Goal: Task Accomplishment & Management: Complete application form

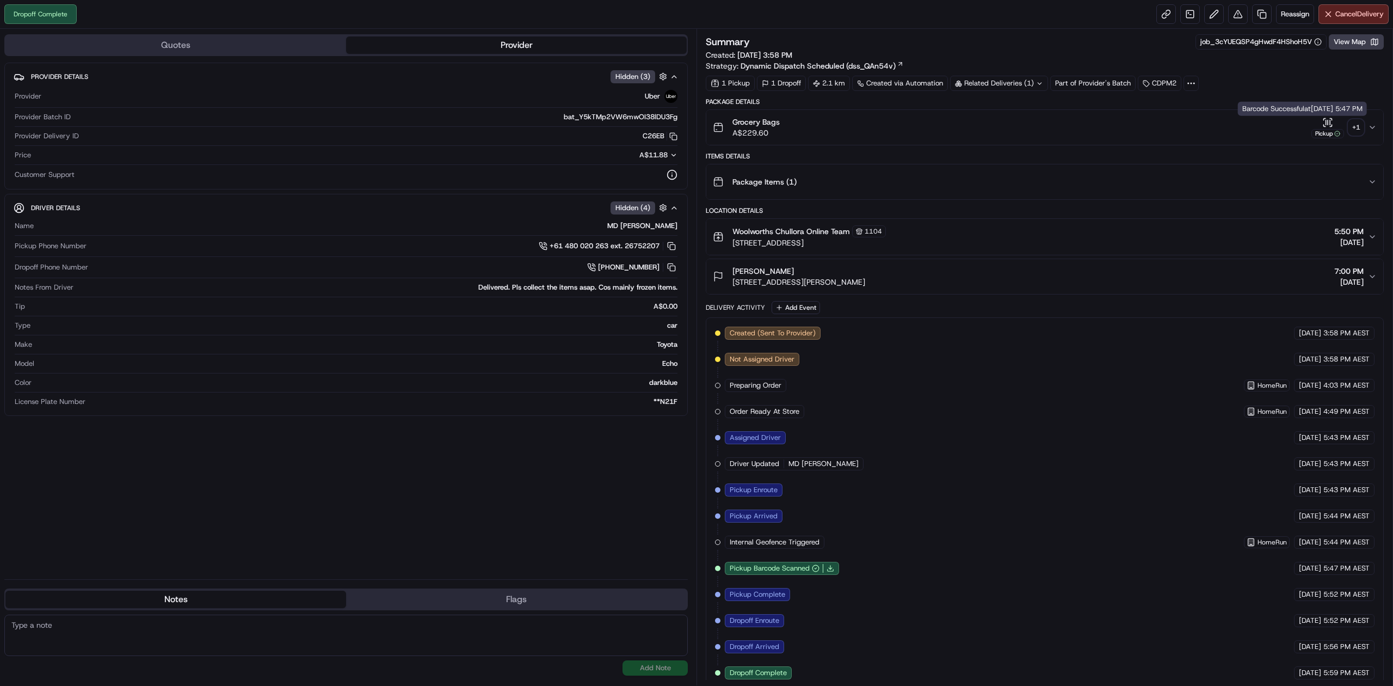
click at [1361, 125] on div "+ 1" at bounding box center [1355, 127] width 15 height 15
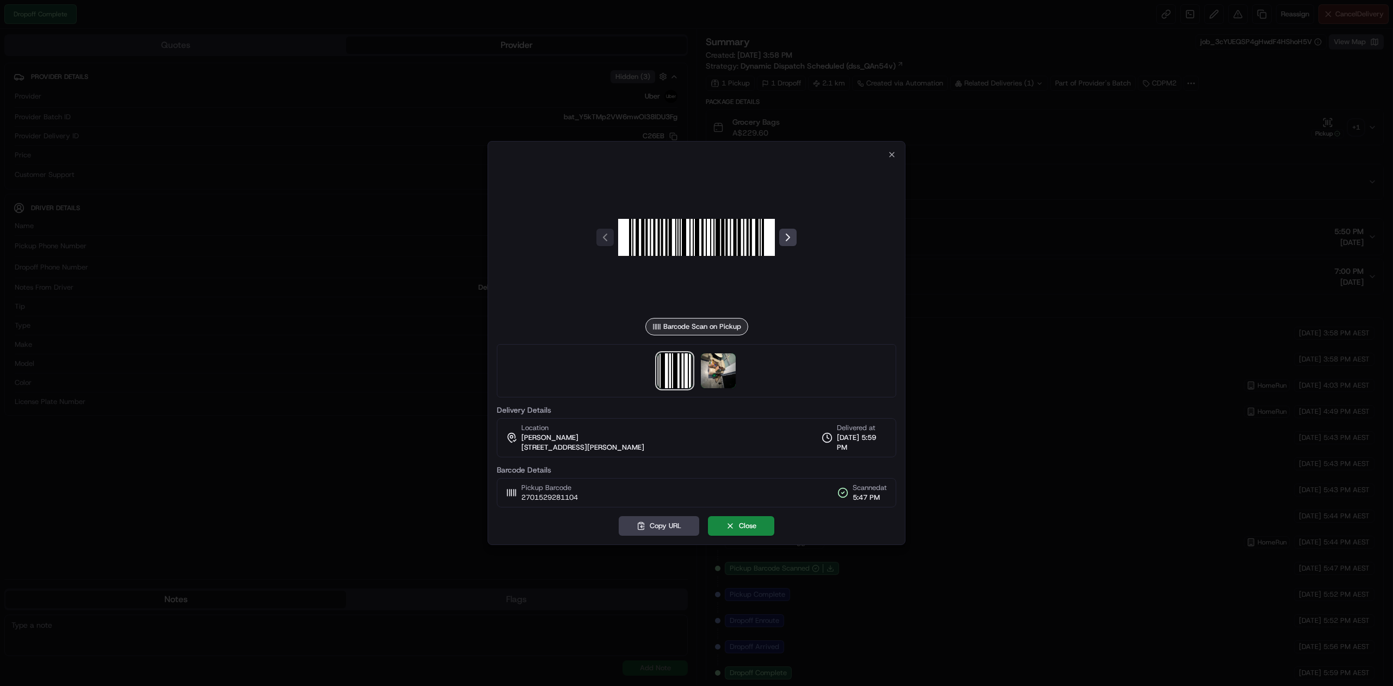
click at [695, 370] on div at bounding box center [696, 370] width 399 height 53
click at [712, 372] on img at bounding box center [718, 370] width 35 height 35
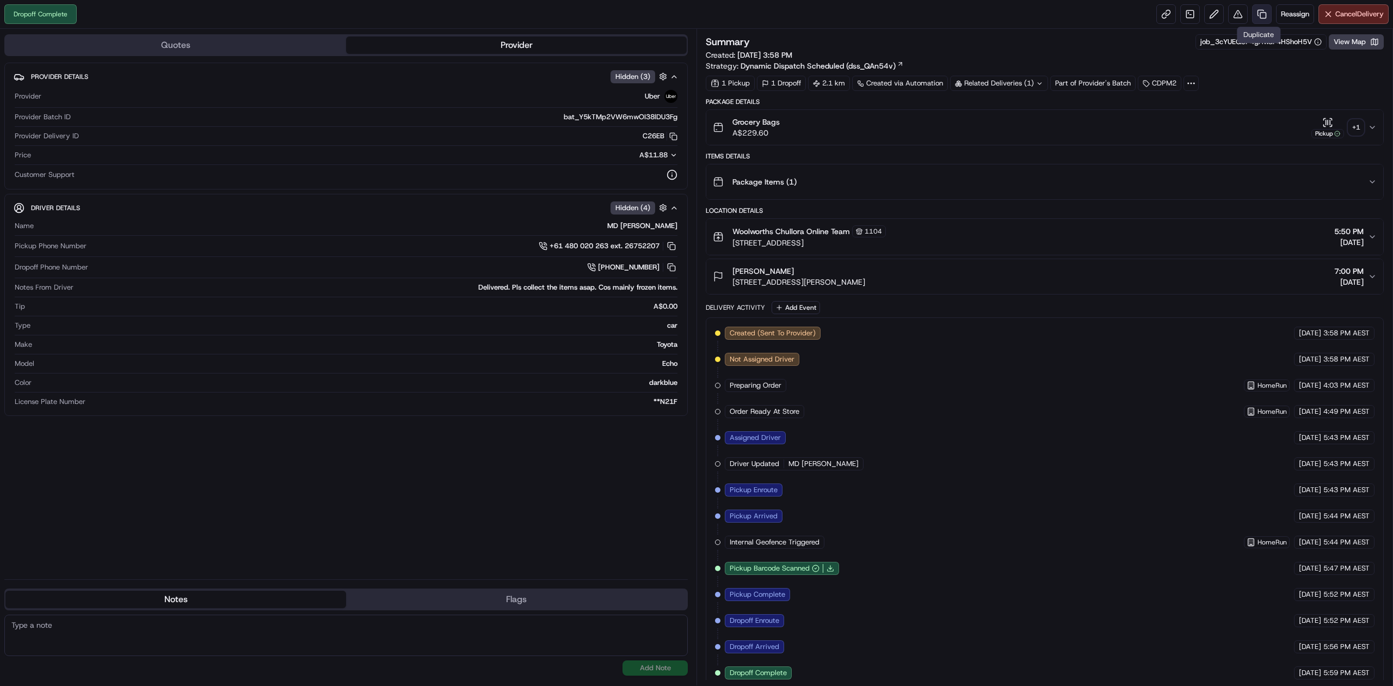
click at [1267, 13] on link at bounding box center [1262, 14] width 20 height 20
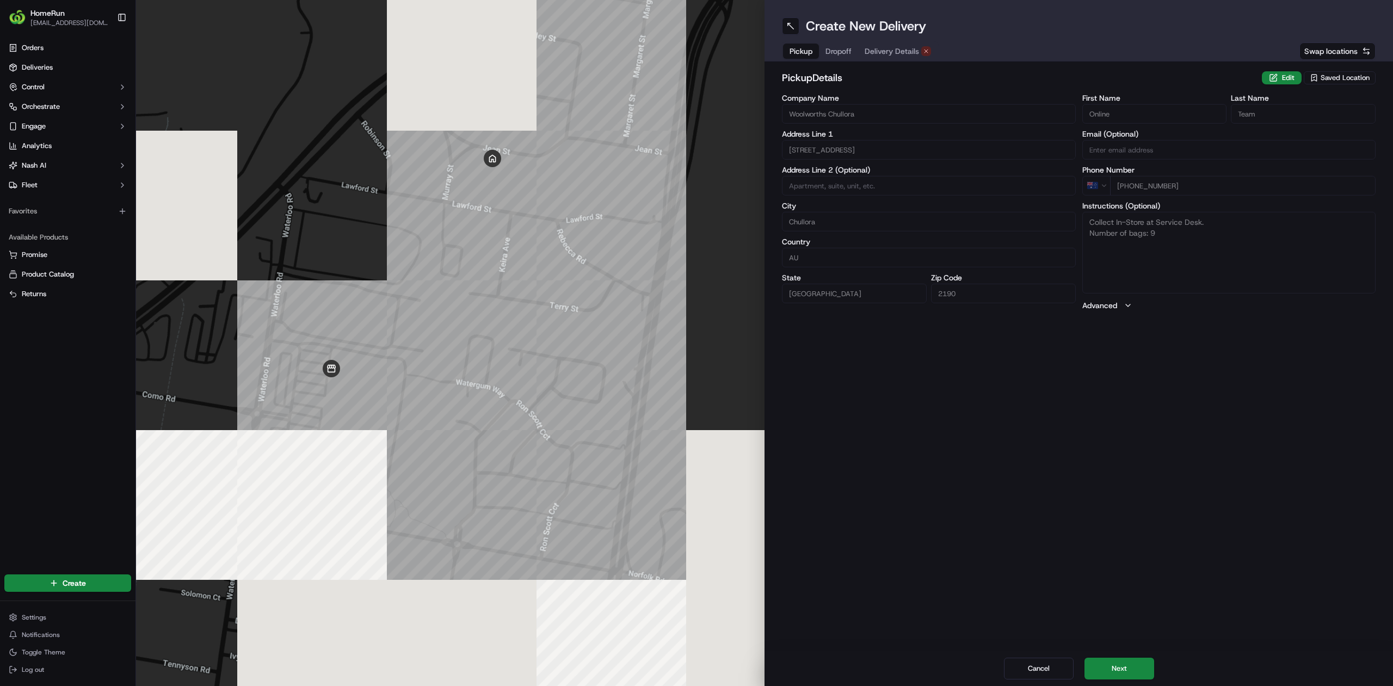
click at [1101, 653] on div "Cancel Next" at bounding box center [1078, 668] width 628 height 35
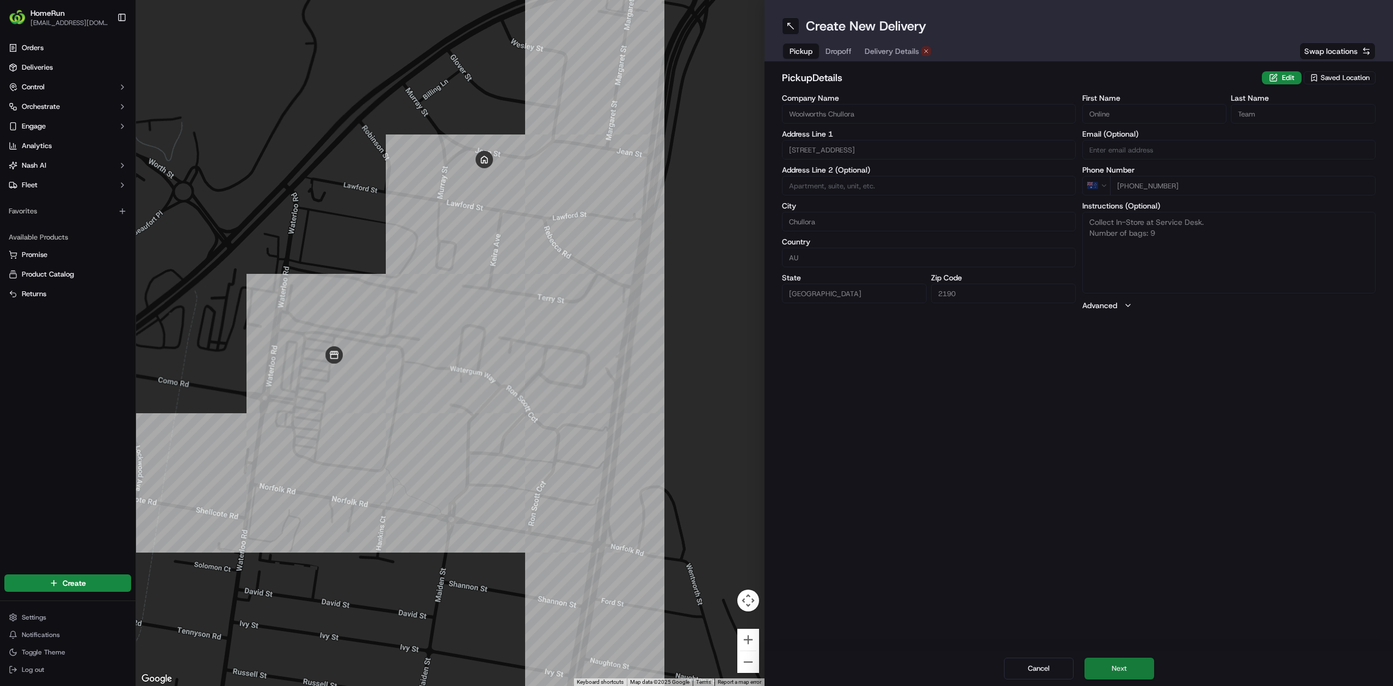
click at [1107, 675] on button "Next" at bounding box center [1119, 668] width 70 height 22
click at [1106, 671] on button "Next" at bounding box center [1119, 668] width 70 height 22
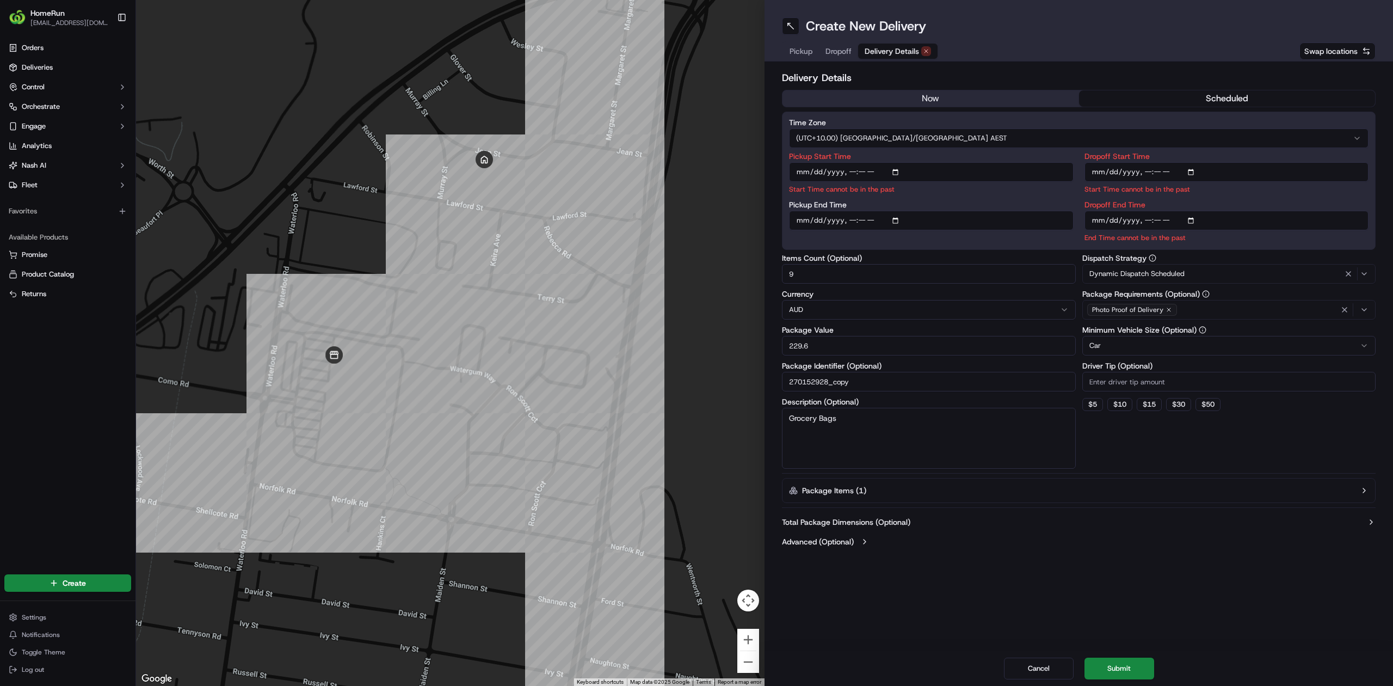
click at [967, 103] on button "now" at bounding box center [930, 98] width 297 height 16
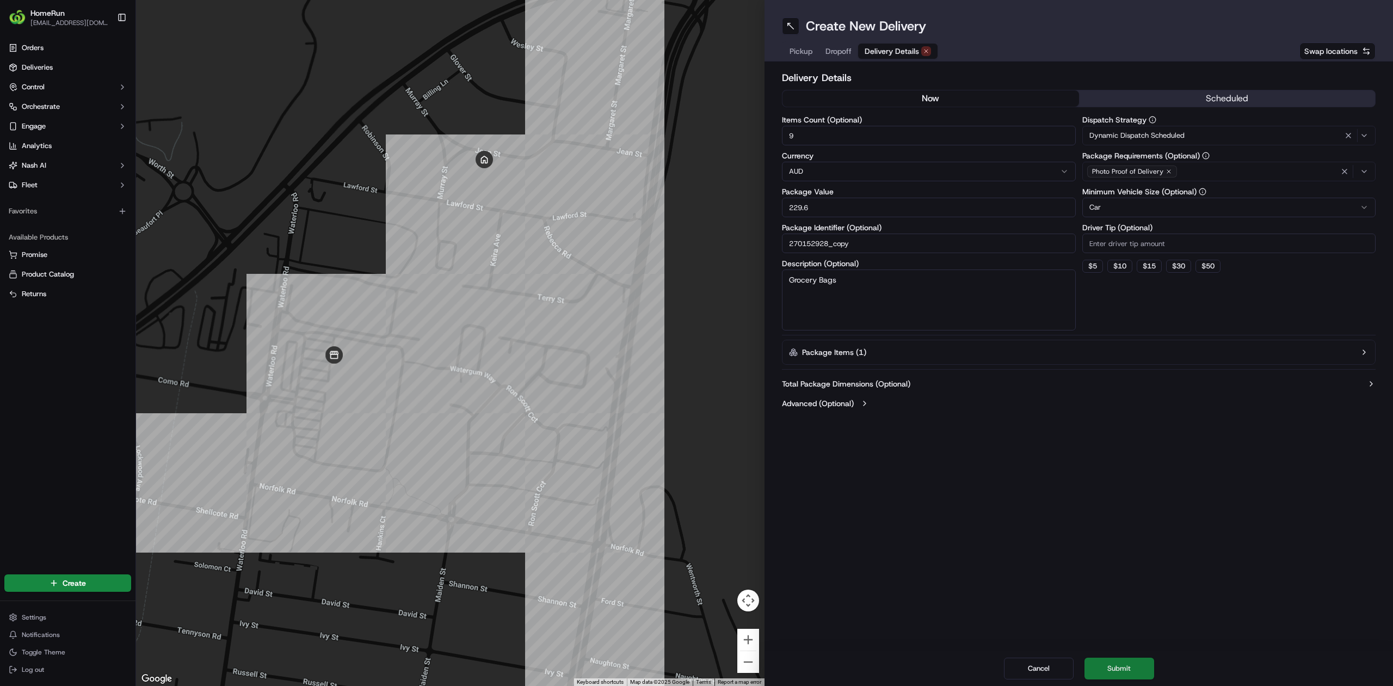
click at [1126, 664] on button "Submit" at bounding box center [1119, 668] width 70 height 22
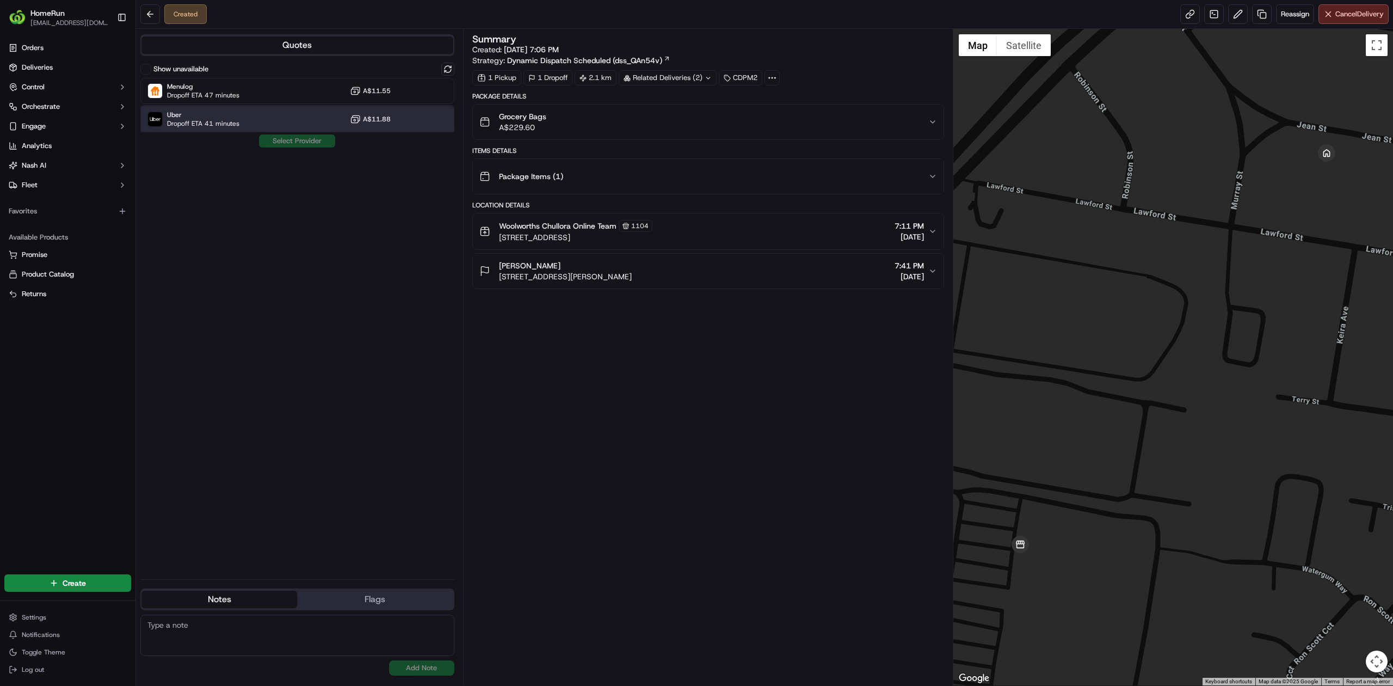
click at [260, 127] on div "Uber Dropoff ETA 41 minutes A$11.88" at bounding box center [297, 119] width 314 height 26
click at [298, 149] on div "Show unavailable Menulog Dropoff ETA 47 minutes A$11.55 Uber Dropoff ETA 41 min…" at bounding box center [297, 317] width 314 height 508
click at [300, 150] on div "Show unavailable Menulog Dropoff ETA 47 minutes A$11.55 Uber Dropoff ETA 41 min…" at bounding box center [297, 317] width 314 height 508
click at [300, 148] on div "Show unavailable Menulog Dropoff ETA 47 minutes A$11.55 Uber Dropoff ETA 41 min…" at bounding box center [297, 317] width 314 height 508
click at [300, 145] on button "Assign Provider" at bounding box center [296, 140] width 77 height 13
